Goal: Information Seeking & Learning: Learn about a topic

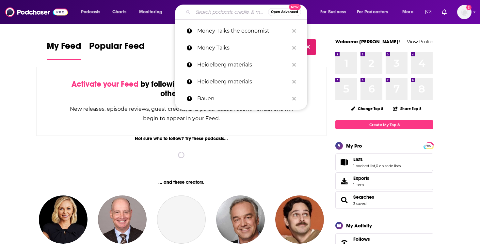
click at [205, 11] on input "Search podcasts, credits, & more..." at bounding box center [230, 12] width 75 height 10
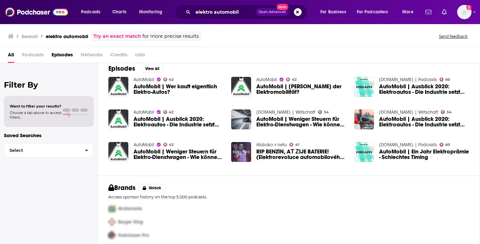
scroll to position [11, 0]
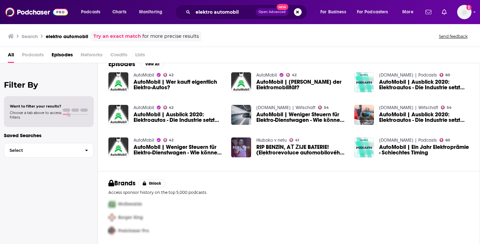
click at [105, 36] on link "Try an exact match" at bounding box center [117, 37] width 48 height 8
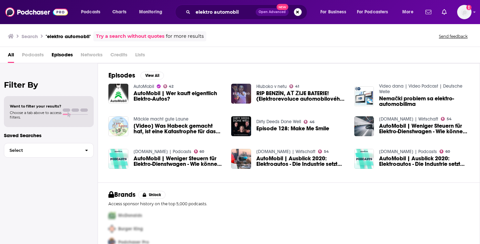
click at [23, 36] on h3 "Search" at bounding box center [30, 36] width 16 height 6
click at [10, 37] on icon at bounding box center [11, 36] width 6 height 5
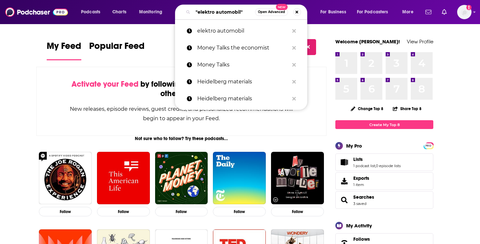
click at [230, 12] on input ""elektro automobil"" at bounding box center [224, 12] width 62 height 10
click at [217, 13] on input ""elektro automobil"" at bounding box center [224, 12] width 62 height 10
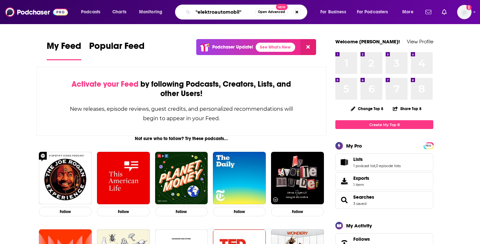
type input ""elektroautomobil""
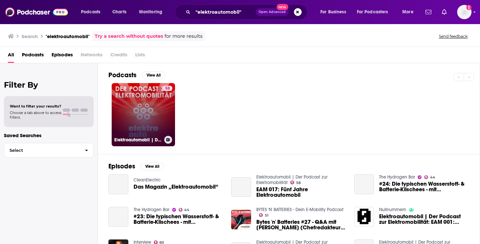
click at [156, 121] on link "58 Elektroautomobil | Der Podcast zur Elektromobilität" at bounding box center [143, 114] width 63 height 63
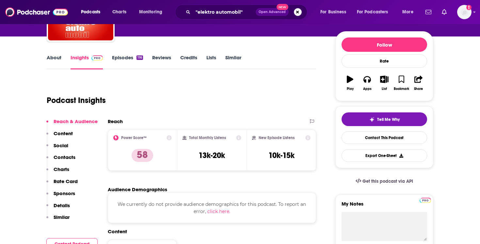
scroll to position [78, 0]
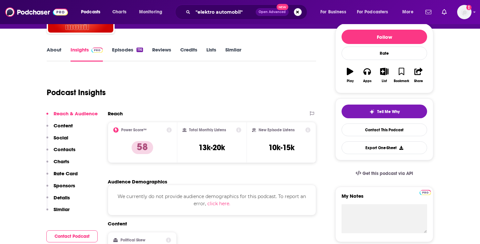
click at [169, 130] on icon at bounding box center [168, 130] width 5 height 5
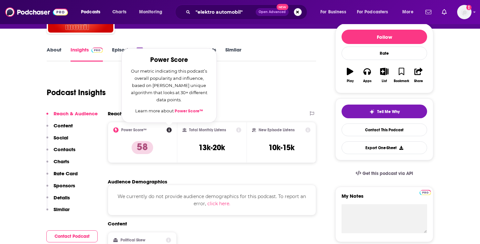
click at [190, 110] on link "Power Score™" at bounding box center [189, 111] width 28 height 5
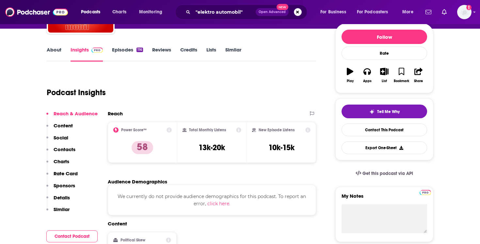
click at [54, 56] on link "About" at bounding box center [54, 54] width 15 height 15
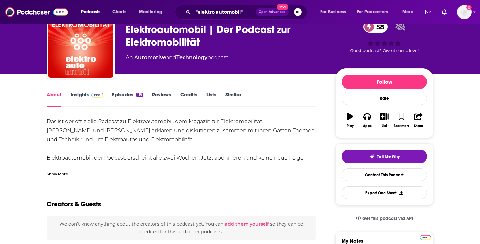
scroll to position [32, 0]
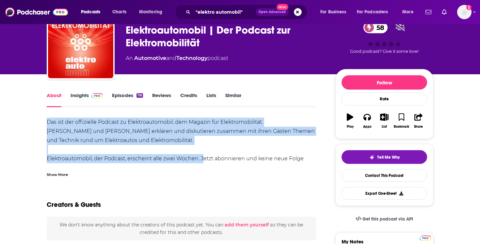
drag, startPoint x: 45, startPoint y: 123, endPoint x: 200, endPoint y: 163, distance: 159.7
copy div "Das ist der offizielle Podcast zu Elektroautomobil, dem Magazin für Elektromobi…"
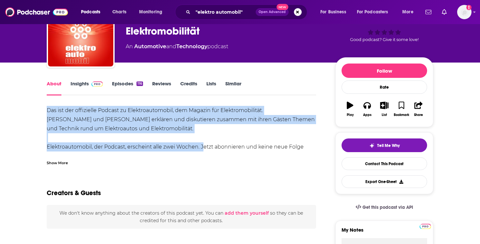
scroll to position [0, 0]
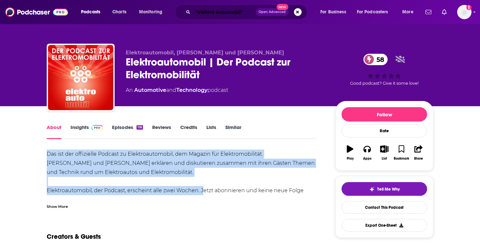
click at [224, 12] on input ""elektro automobil"" at bounding box center [224, 12] width 63 height 10
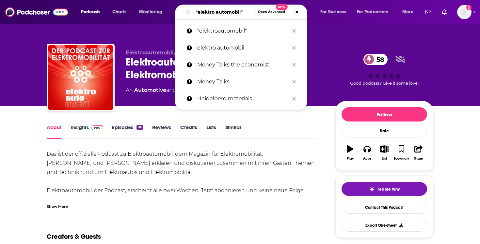
click at [224, 12] on input ""elektro automobil"" at bounding box center [224, 12] width 62 height 10
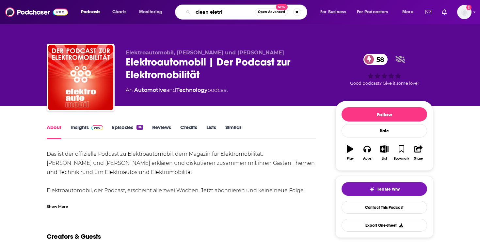
type input "clean eletric"
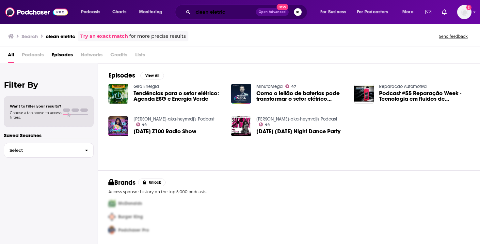
click at [210, 13] on input "clean eletric" at bounding box center [224, 12] width 63 height 10
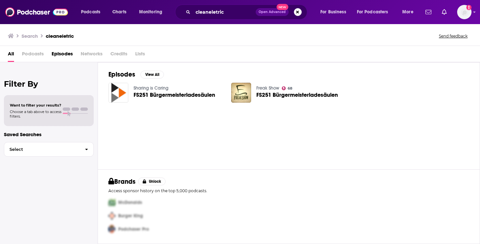
click at [23, 55] on span "Podcasts" at bounding box center [33, 55] width 22 height 13
click at [29, 57] on span "Podcasts" at bounding box center [33, 55] width 22 height 13
click at [215, 14] on input "cleaneletric" at bounding box center [224, 12] width 63 height 10
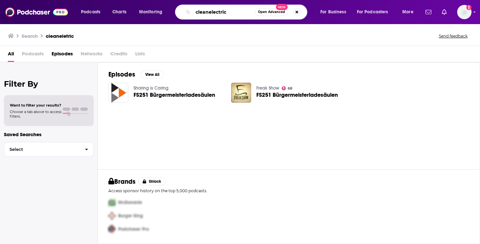
type input "cleanelectric"
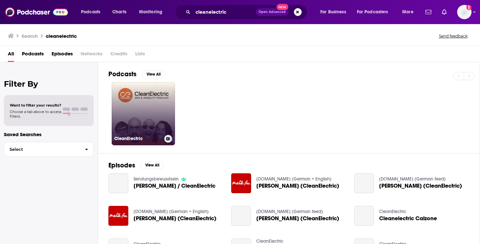
click at [152, 107] on link "CleanElectric" at bounding box center [143, 113] width 63 height 63
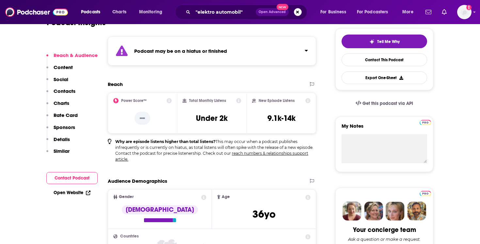
scroll to position [148, 0]
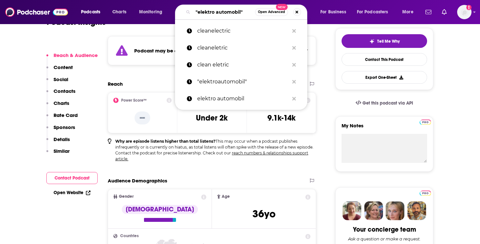
click at [217, 12] on input ""elektro automobil"" at bounding box center [224, 12] width 62 height 10
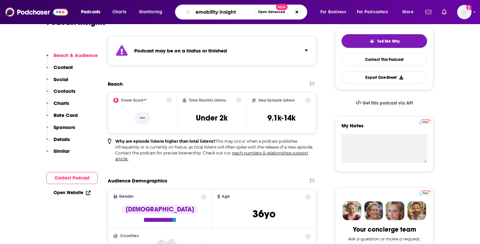
type input "emobility insights"
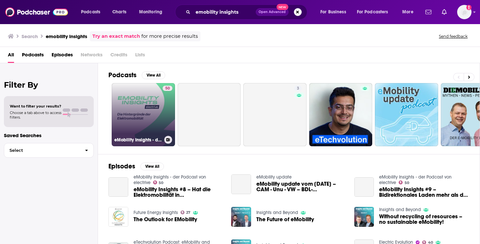
click at [143, 102] on link "50 eMobility Insights - der Podcast von electrive" at bounding box center [143, 114] width 63 height 63
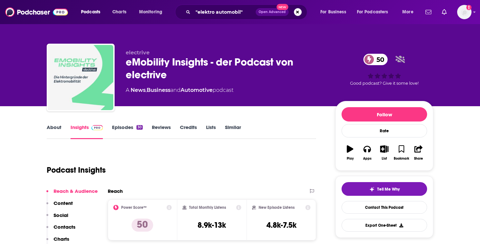
click at [51, 129] on link "About" at bounding box center [54, 131] width 15 height 15
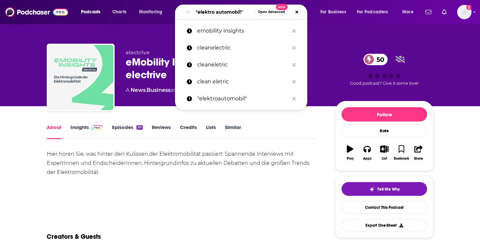
click at [208, 16] on input ""elektro automobil"" at bounding box center [224, 12] width 62 height 10
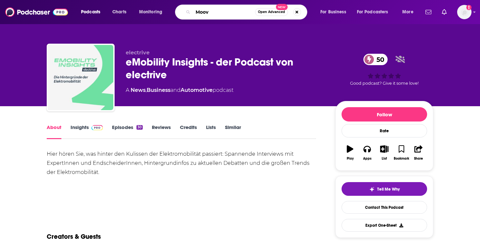
type input "Moove"
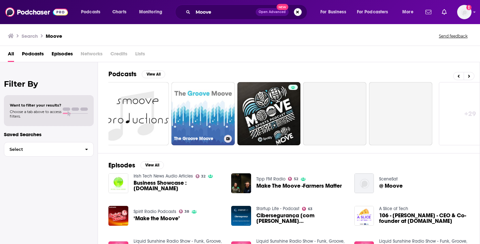
scroll to position [0, 228]
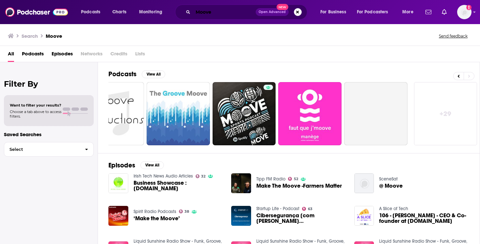
click at [222, 13] on input "Moove" at bounding box center [224, 12] width 63 height 10
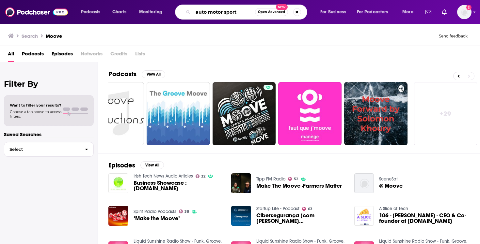
type input "auto motor sport"
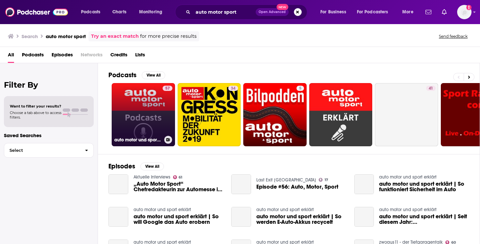
click at [147, 104] on link "57 auto motor und sport Podcasts" at bounding box center [143, 114] width 63 height 63
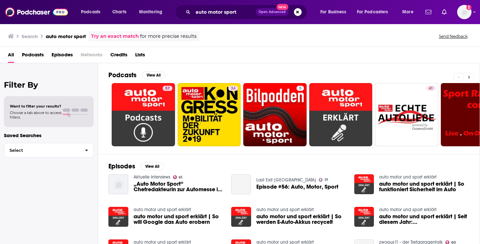
click at [469, 79] on icon at bounding box center [468, 77] width 2 height 5
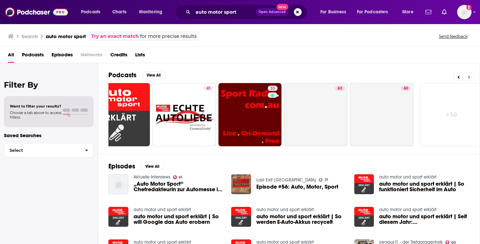
scroll to position [0, 228]
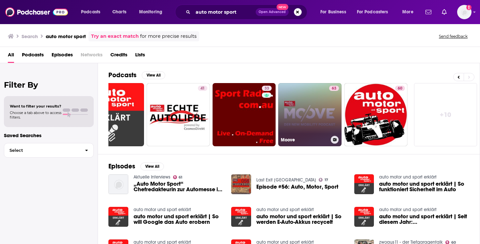
click at [313, 122] on link "63 Moove" at bounding box center [309, 114] width 63 height 63
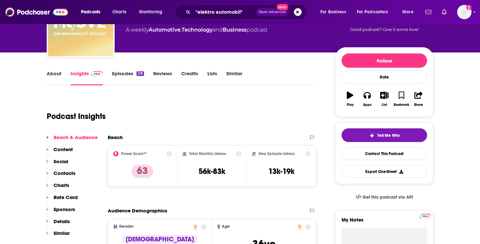
scroll to position [88, 0]
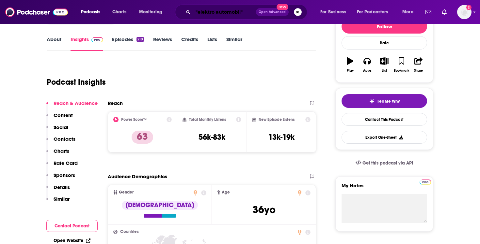
click at [203, 14] on input ""elektro automobil"" at bounding box center [224, 12] width 63 height 10
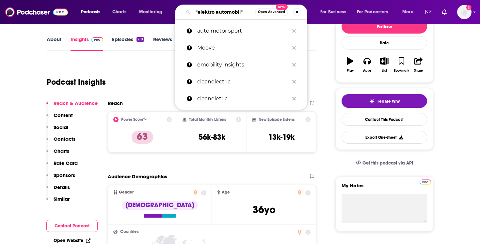
click at [203, 14] on input ""elektro automobil"" at bounding box center [224, 12] width 62 height 10
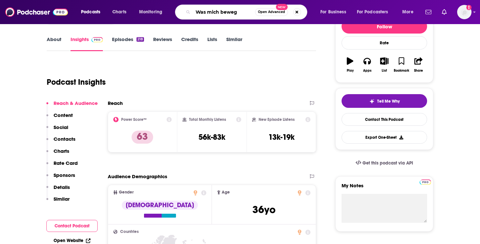
type input "Was mich bewegt"
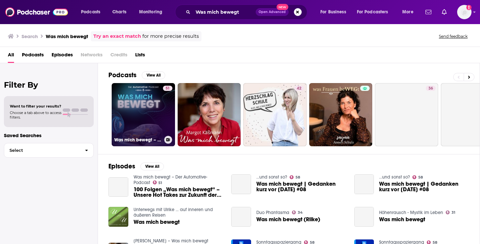
click at [138, 100] on link "51 Was mich bewegt – Der Automotive-Podcast" at bounding box center [143, 114] width 63 height 63
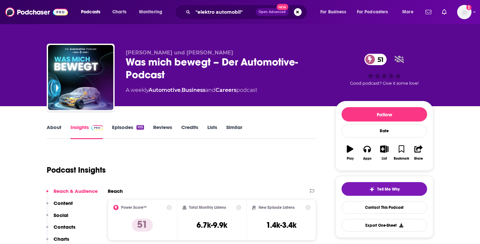
click at [54, 127] on link "About" at bounding box center [54, 131] width 15 height 15
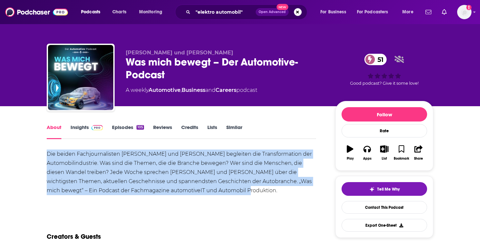
drag, startPoint x: 47, startPoint y: 153, endPoint x: 225, endPoint y: 192, distance: 182.0
click at [225, 192] on div "Die beiden Fachjournalisten [PERSON_NAME] und [PERSON_NAME] begleiten die Trans…" at bounding box center [181, 173] width 269 height 46
copy div "Die beiden Fachjournalisten [PERSON_NAME] und [PERSON_NAME] begleiten die Trans…"
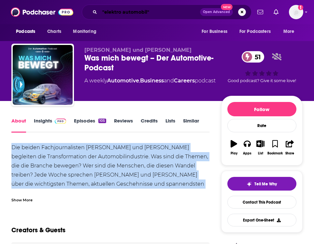
click at [155, 17] on input ""elektro automobil"" at bounding box center [150, 12] width 100 height 10
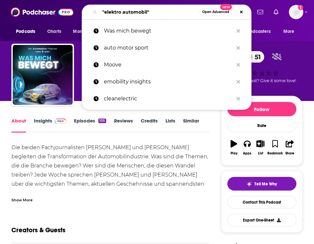
click at [155, 17] on input ""elektro automobil"" at bounding box center [150, 12] width 100 height 10
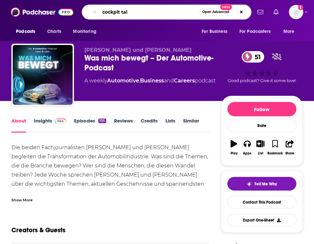
type input "cockpit talk"
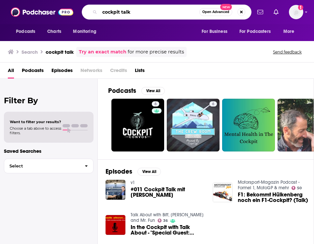
click at [145, 16] on input "cockpit talk" at bounding box center [150, 12] width 100 height 10
type input "automobilwoche"
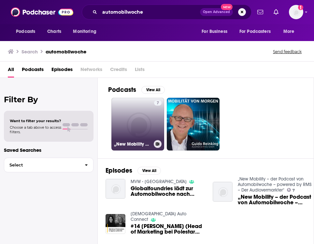
click at [145, 123] on link "7 „New Mobility – der Podcast von Automobilwoche – powered by RMS – Der Audiove…" at bounding box center [138, 124] width 53 height 53
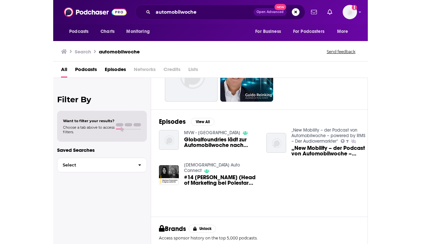
scroll to position [52, 0]
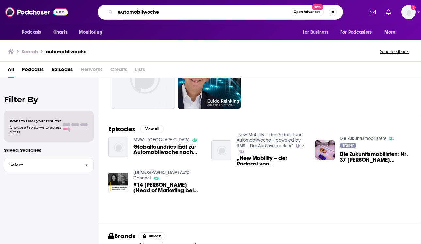
click at [177, 11] on input "automobilwoche" at bounding box center [202, 12] width 175 height 10
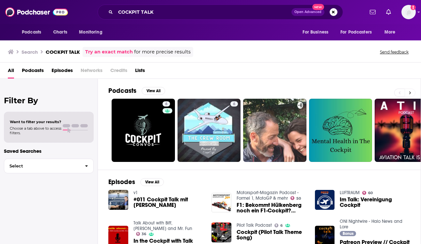
click at [409, 92] on icon at bounding box center [410, 92] width 2 height 3
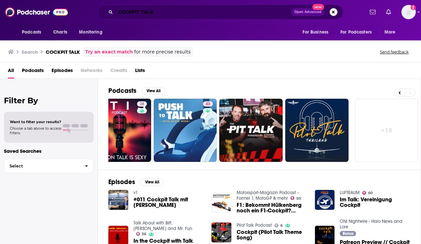
click at [162, 13] on input "COCKPIT TALK" at bounding box center [203, 12] width 176 height 10
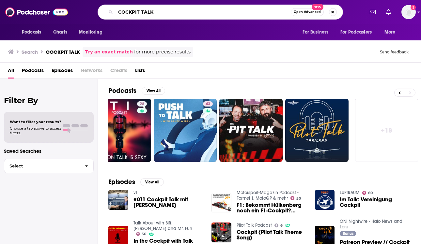
click at [162, 13] on input "COCKPIT TALK" at bounding box center [202, 12] width 175 height 10
click at [202, 13] on input "COCKPIT TALK" at bounding box center [202, 12] width 175 height 10
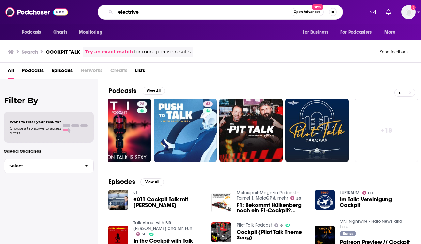
type input "electrive"
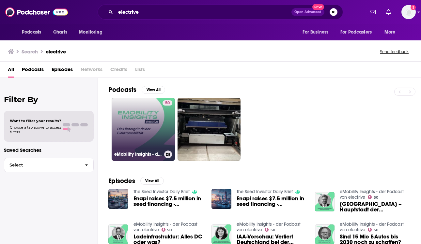
click at [142, 120] on link "50 eMobility Insights - der Podcast von electrive" at bounding box center [143, 129] width 63 height 63
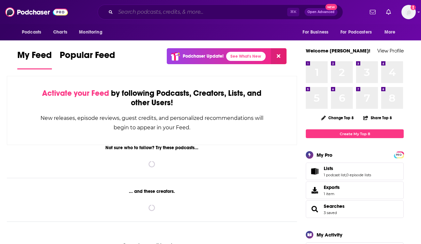
click at [198, 15] on input "Search podcasts, credits, & more..." at bounding box center [201, 12] width 172 height 10
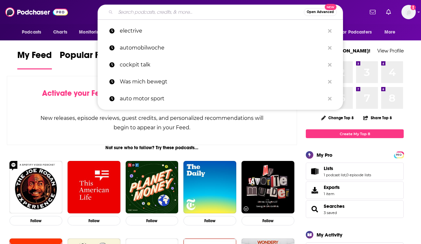
paste input "Elektroautomobil"
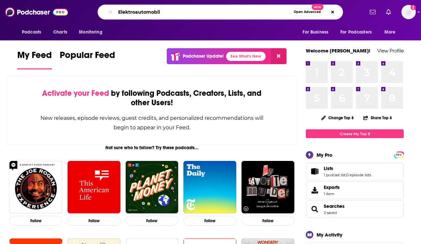
type input "Elektroautomobil"
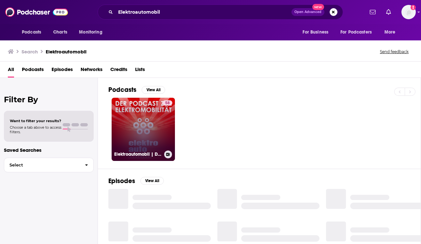
click at [153, 124] on link "58 Elektroautomobil | Der Podcast zur Elektromobilität" at bounding box center [143, 129] width 63 height 63
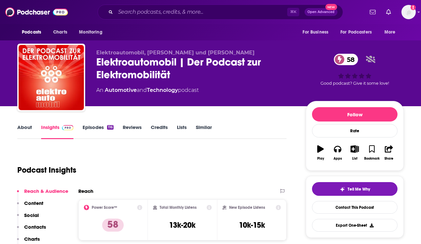
click at [93, 132] on link "Episodes 116" at bounding box center [98, 131] width 31 height 15
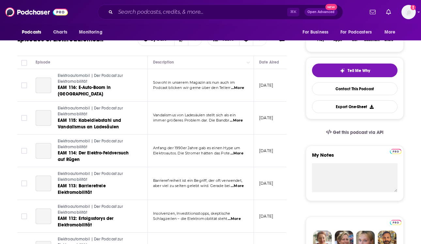
scroll to position [117, 0]
